Goal: Information Seeking & Learning: Learn about a topic

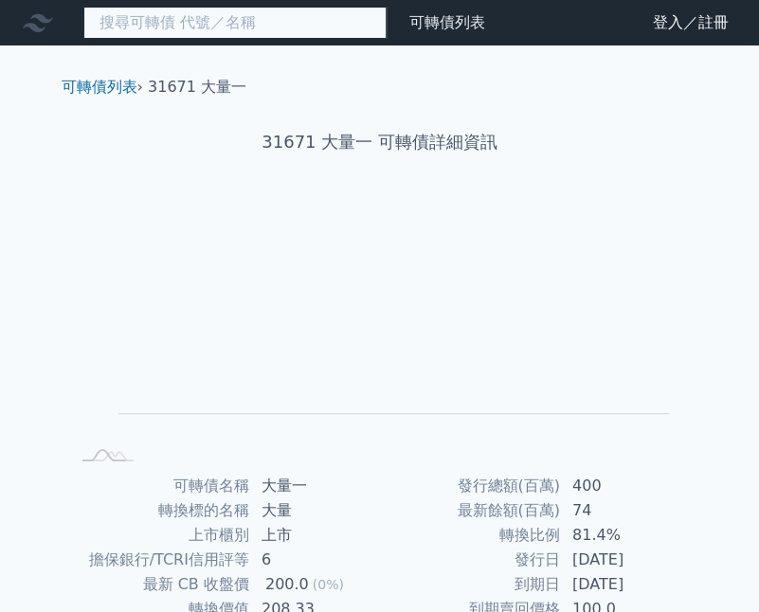
click at [311, 26] on input at bounding box center [234, 23] width 303 height 32
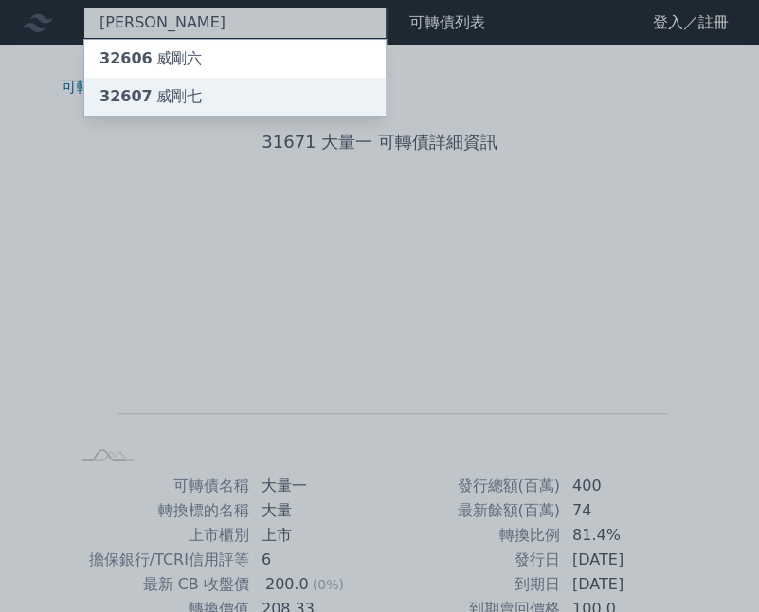
type input "[PERSON_NAME]"
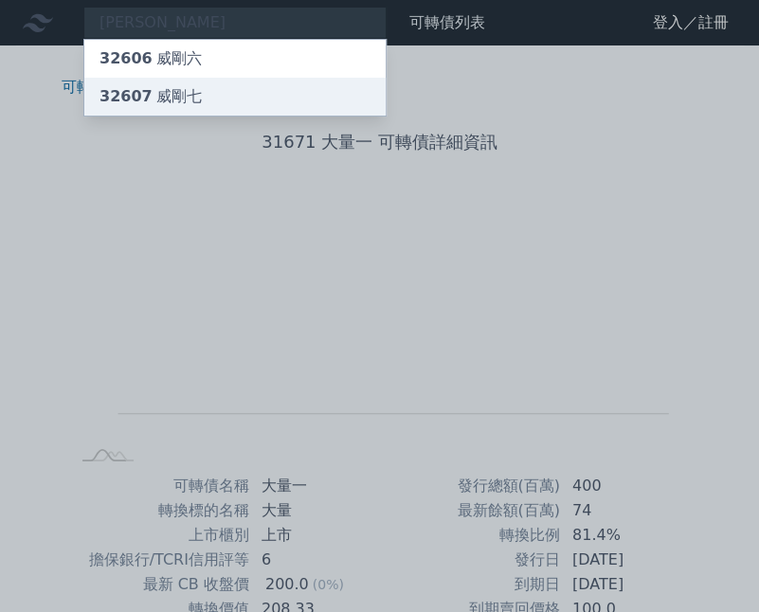
click at [326, 78] on div "32607 威剛七" at bounding box center [234, 97] width 301 height 38
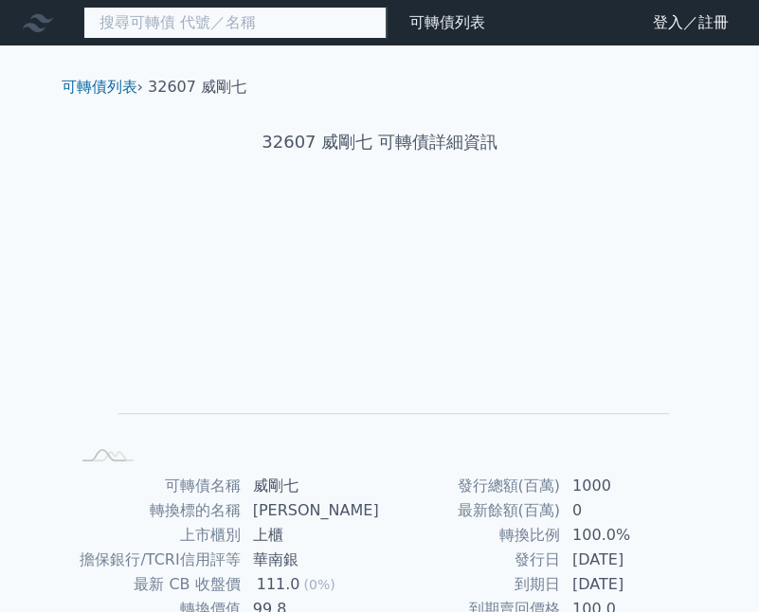
click at [216, 22] on input at bounding box center [234, 23] width 303 height 32
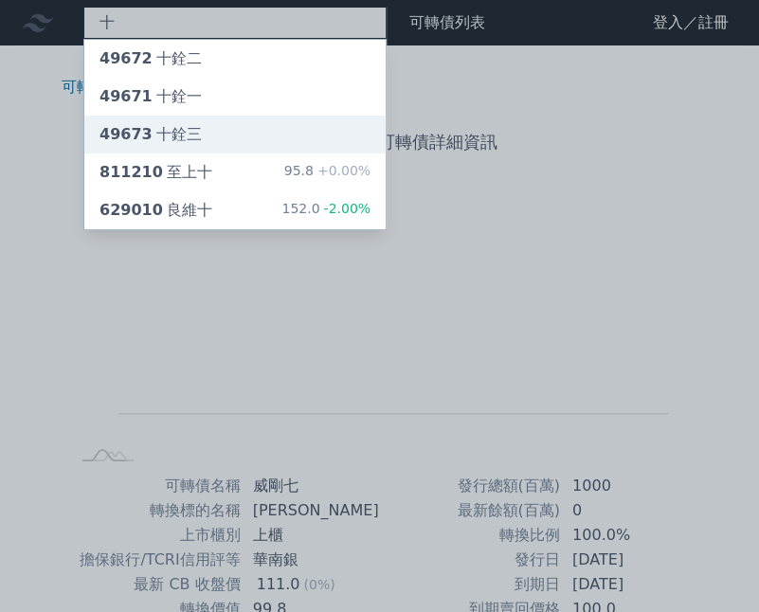
type input "十"
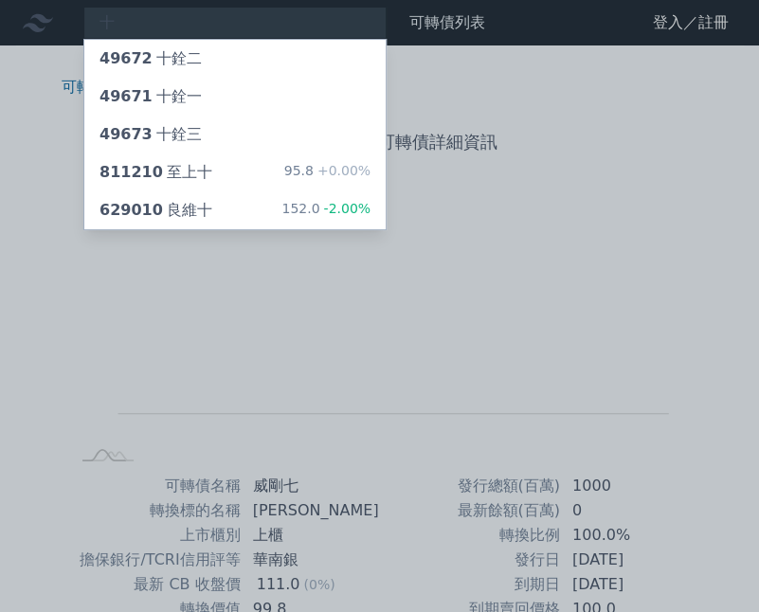
click at [218, 125] on div "十 49672 十銓二 49671 十銓一 49673 十銓三 811210 至上十 95.8 +0.00% 629010 良維十 152.0 -2.00% …" at bounding box center [379, 450] width 759 height 900
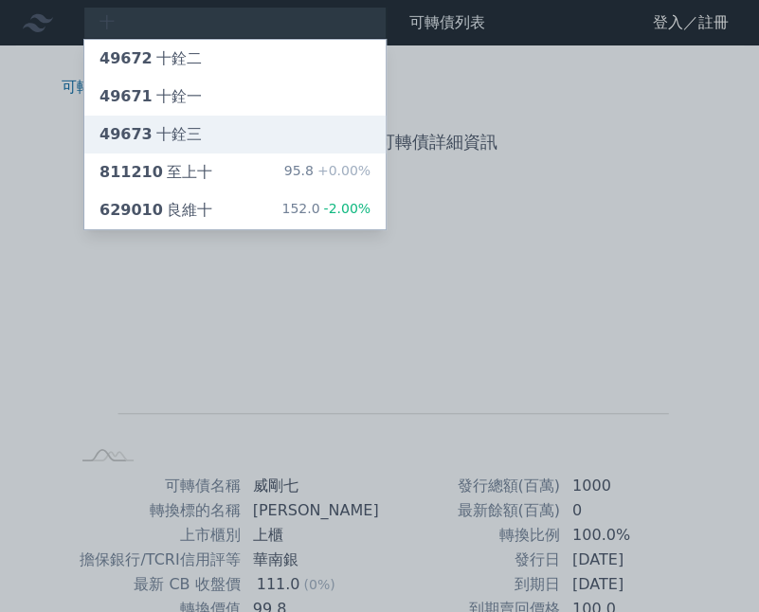
click at [333, 134] on div "49673 十銓三" at bounding box center [234, 135] width 301 height 38
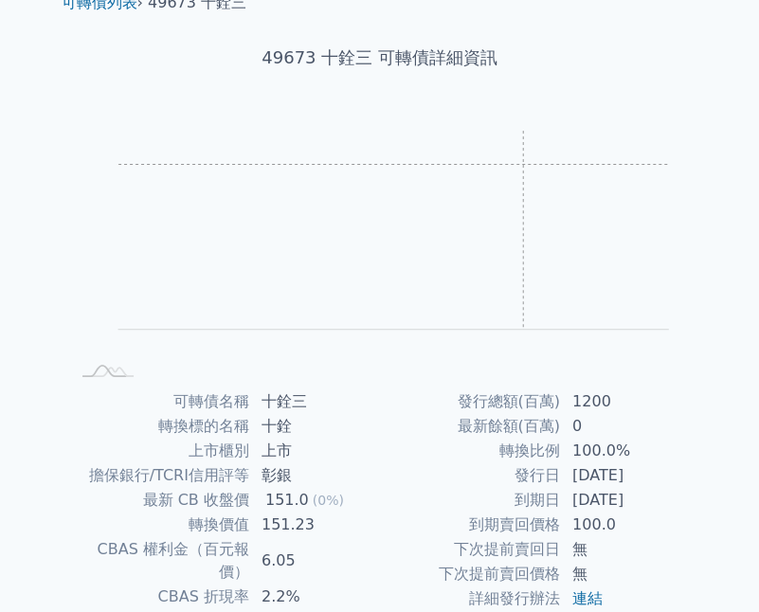
scroll to position [265, 0]
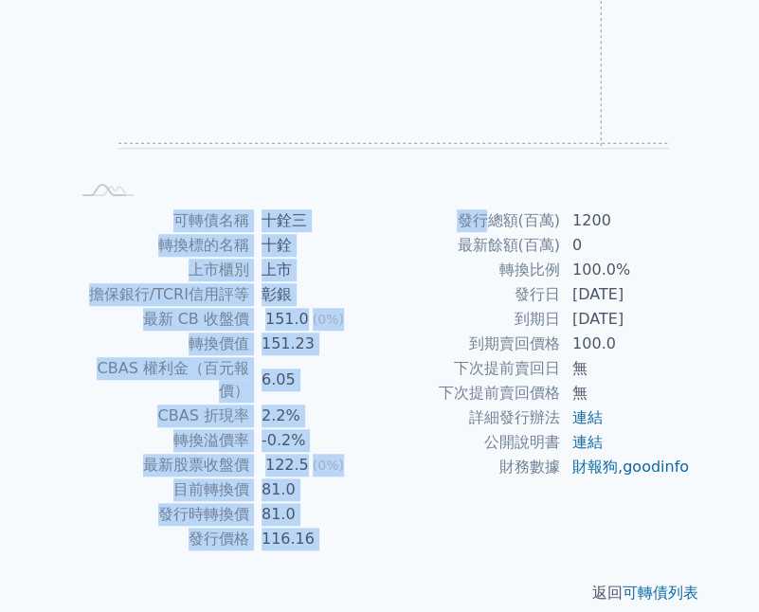
click at [490, 210] on div "可轉債列表 › 49673 十銓三 49673 十銓三 可轉債詳細資訊 Zoom Out L L Chart created using amCharts l…" at bounding box center [379, 207] width 667 height 855
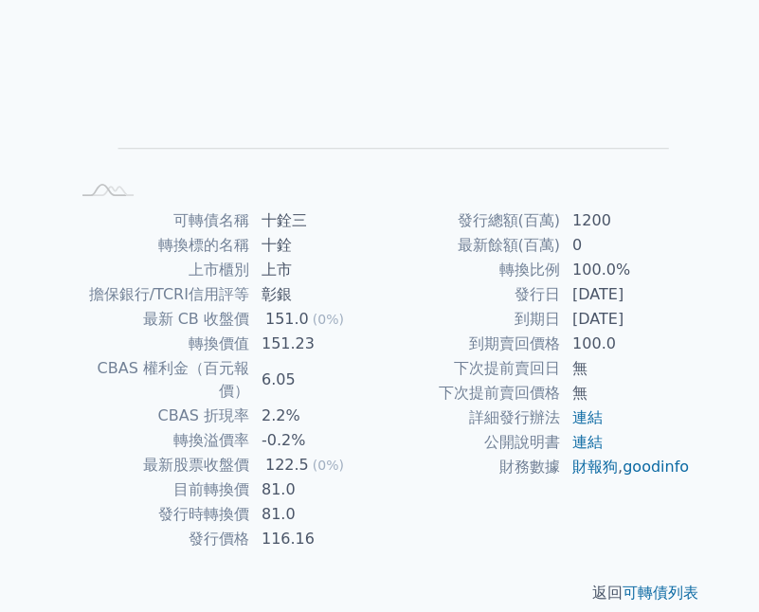
click at [619, 294] on td "[DATE]" at bounding box center [626, 294] width 130 height 25
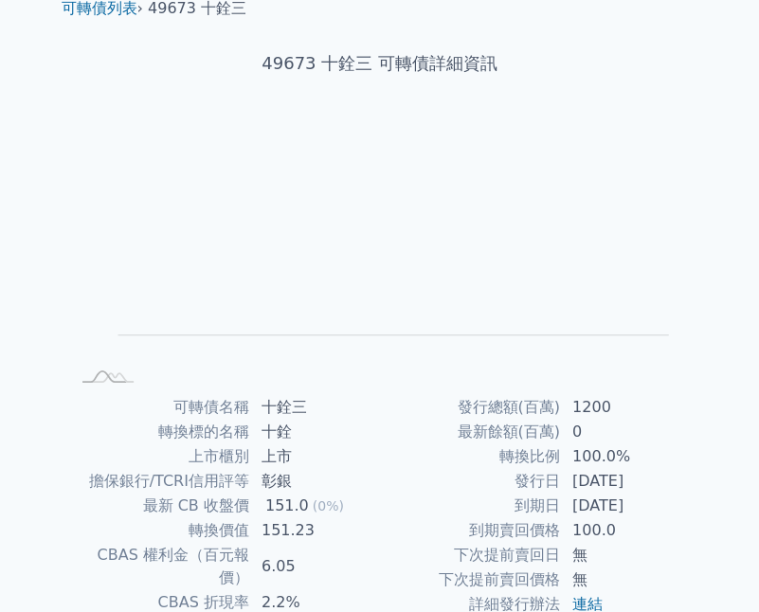
scroll to position [0, 0]
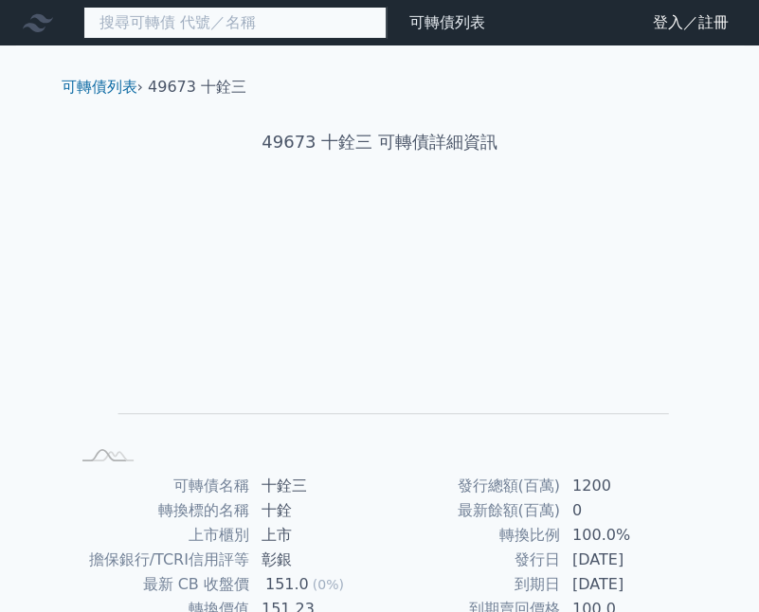
click at [206, 31] on input at bounding box center [234, 23] width 303 height 32
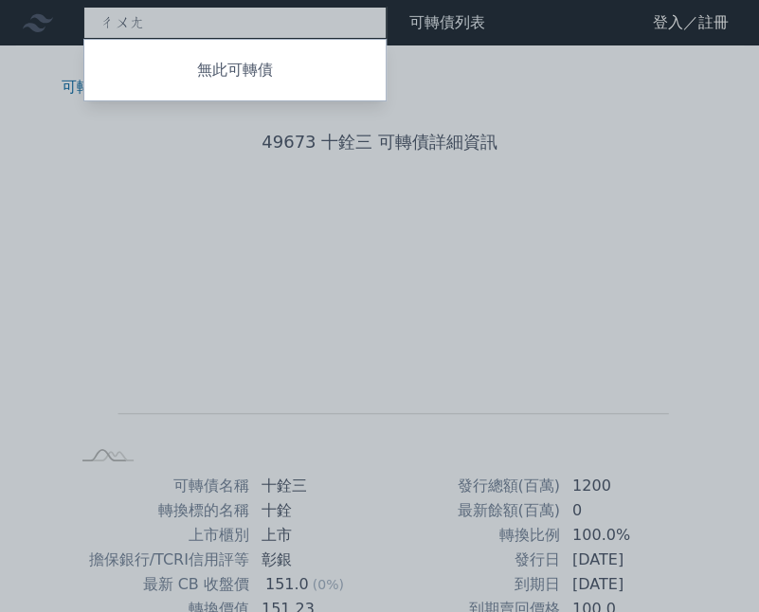
type input "創"
type input "宇"
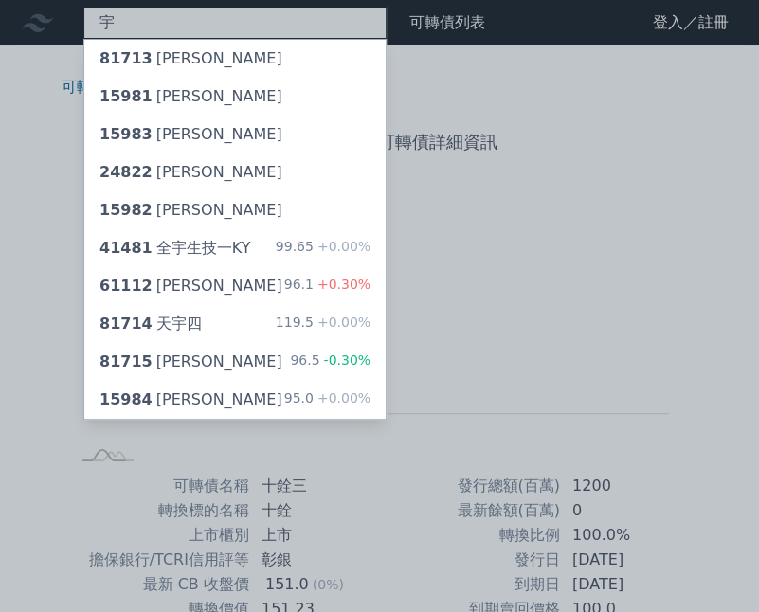
click at [294, 15] on div "宇 81713 [PERSON_NAME] 15981 [PERSON_NAME] 15983 [PERSON_NAME] 24822 連[PERSON_NA…" at bounding box center [234, 23] width 303 height 32
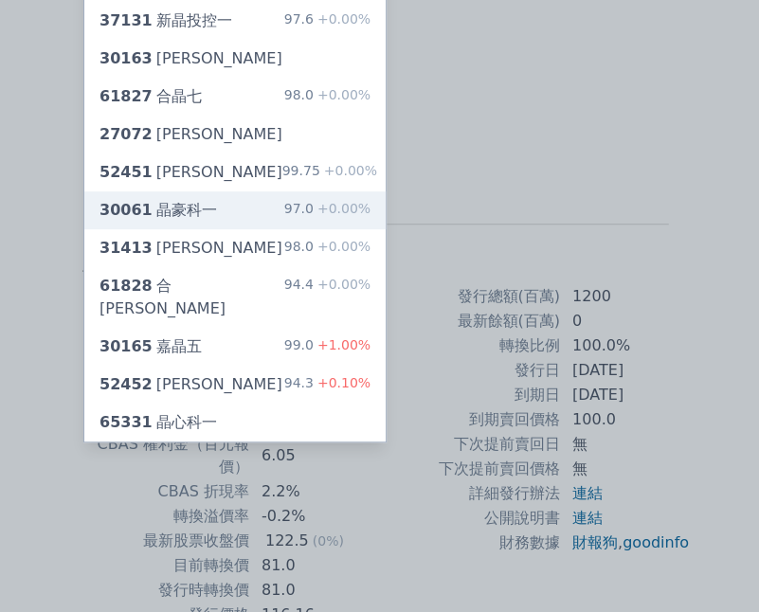
type input "[PERSON_NAME]"
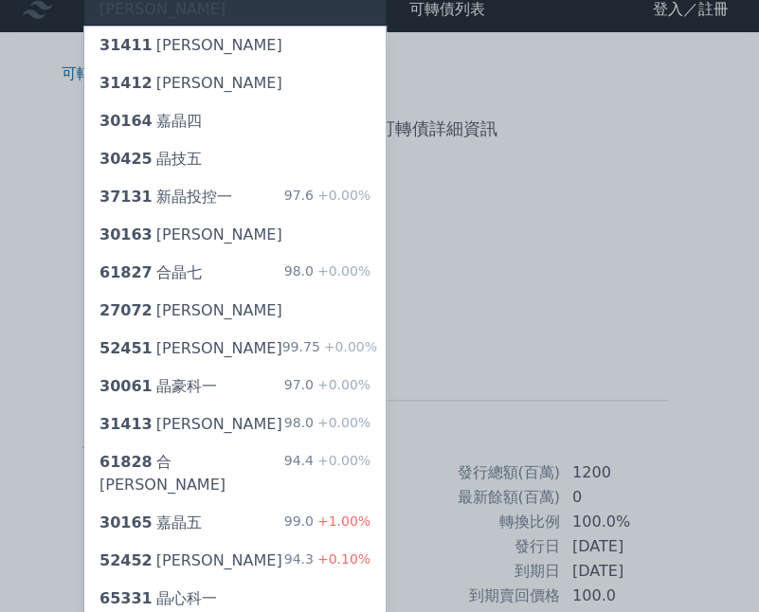
click at [290, 203] on rect "Chart" at bounding box center [393, 301] width 550 height 199
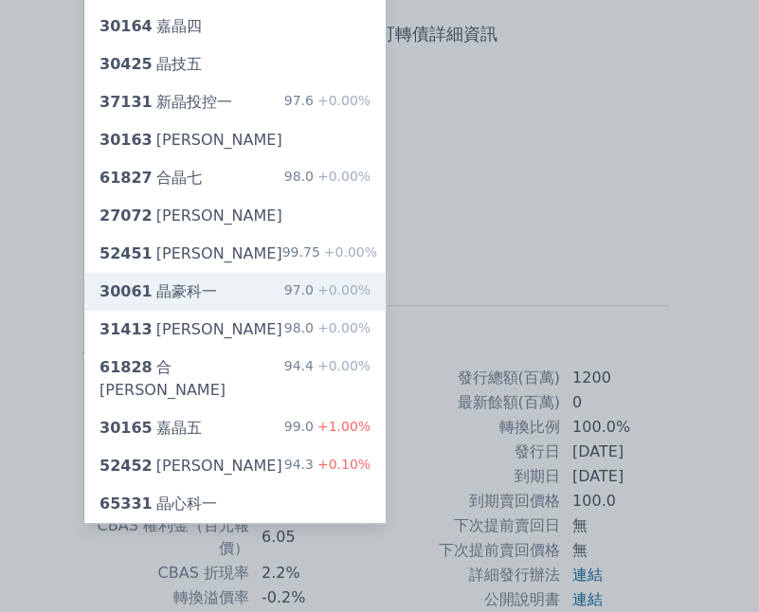
click at [298, 296] on div "97.0 +0.00%" at bounding box center [327, 291] width 86 height 23
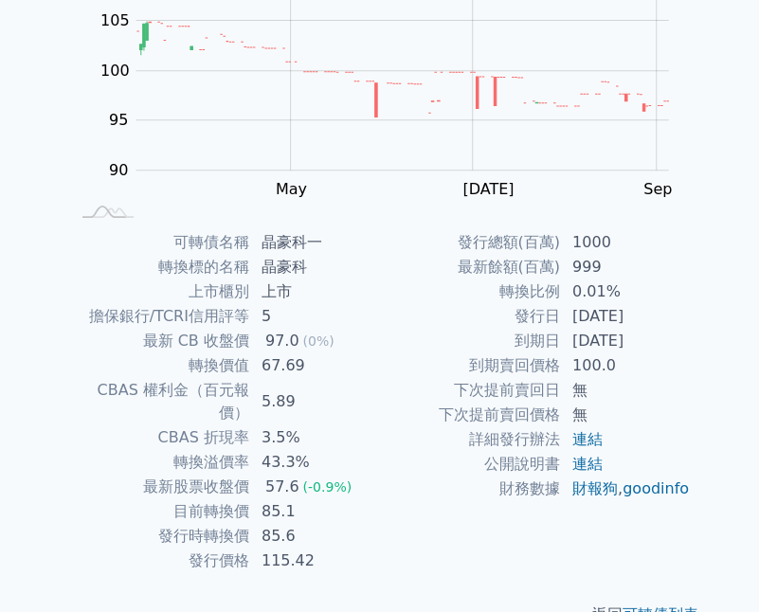
scroll to position [265, 0]
